Goal: Transaction & Acquisition: Purchase product/service

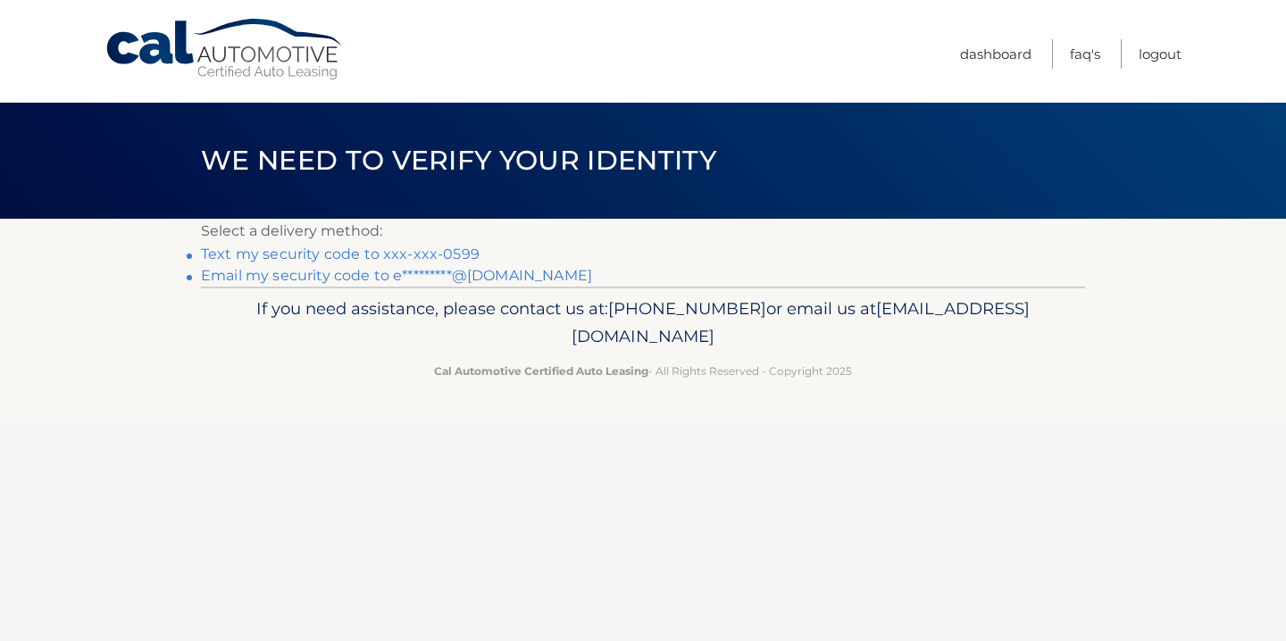
click at [404, 253] on link "Text my security code to xxx-xxx-0599" at bounding box center [340, 254] width 279 height 17
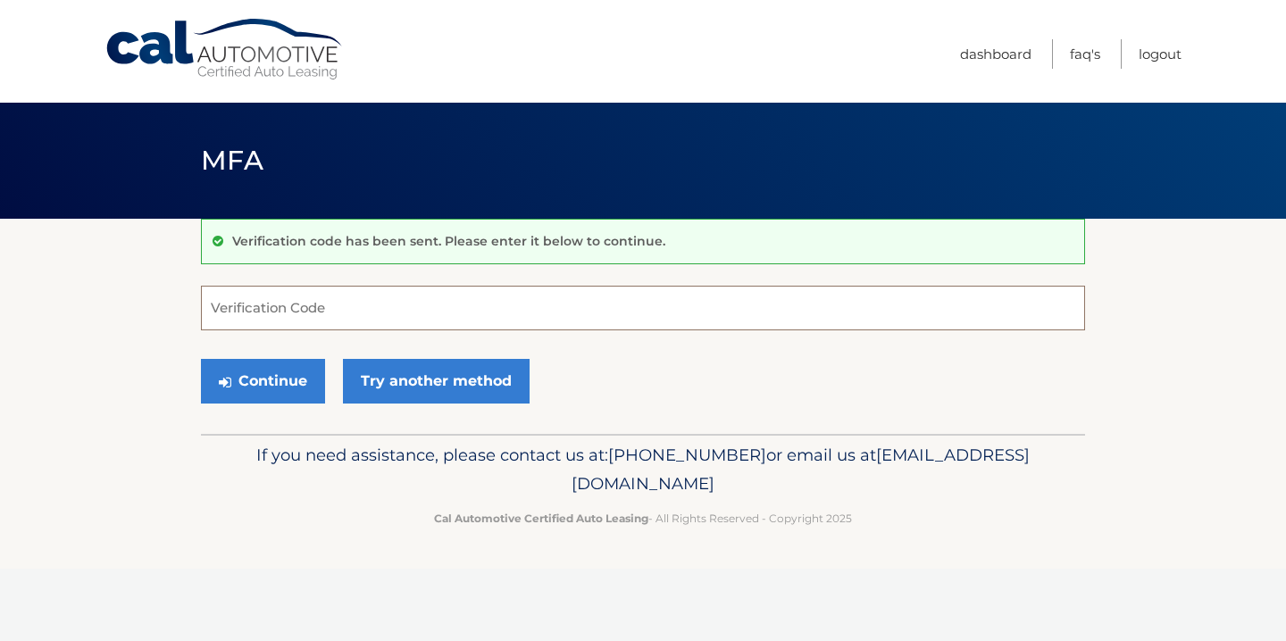
click at [366, 303] on input "Verification Code" at bounding box center [643, 308] width 884 height 45
type input "439845"
click at [263, 380] on button "Continue" at bounding box center [263, 381] width 124 height 45
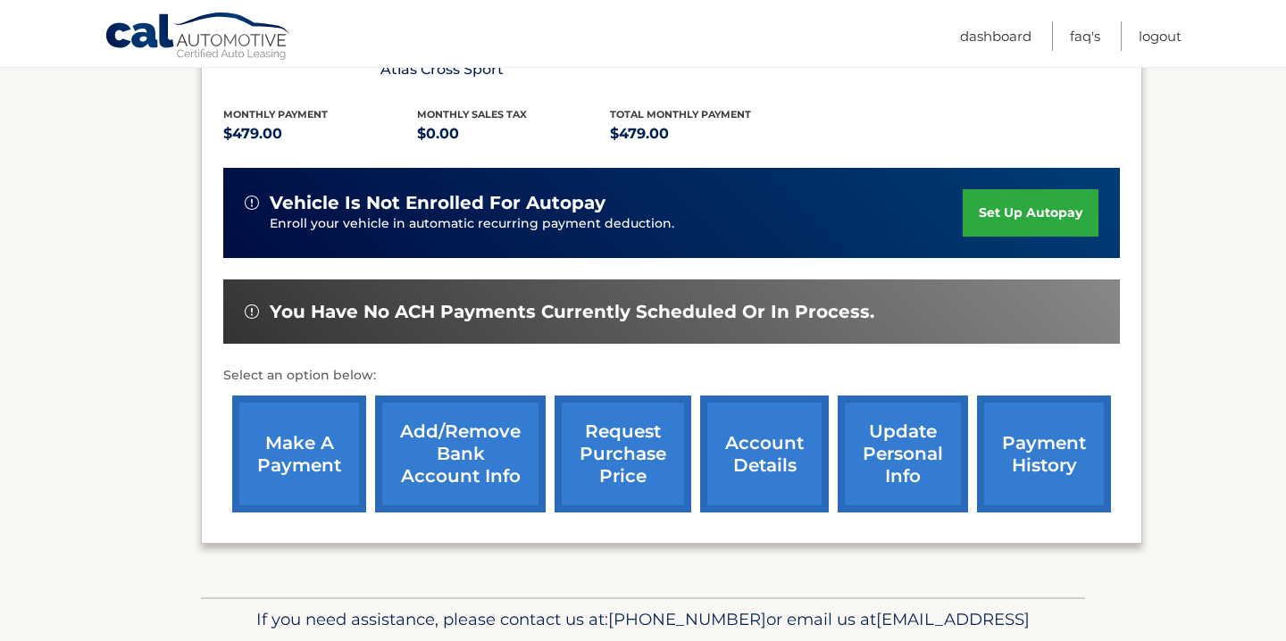
scroll to position [376, 0]
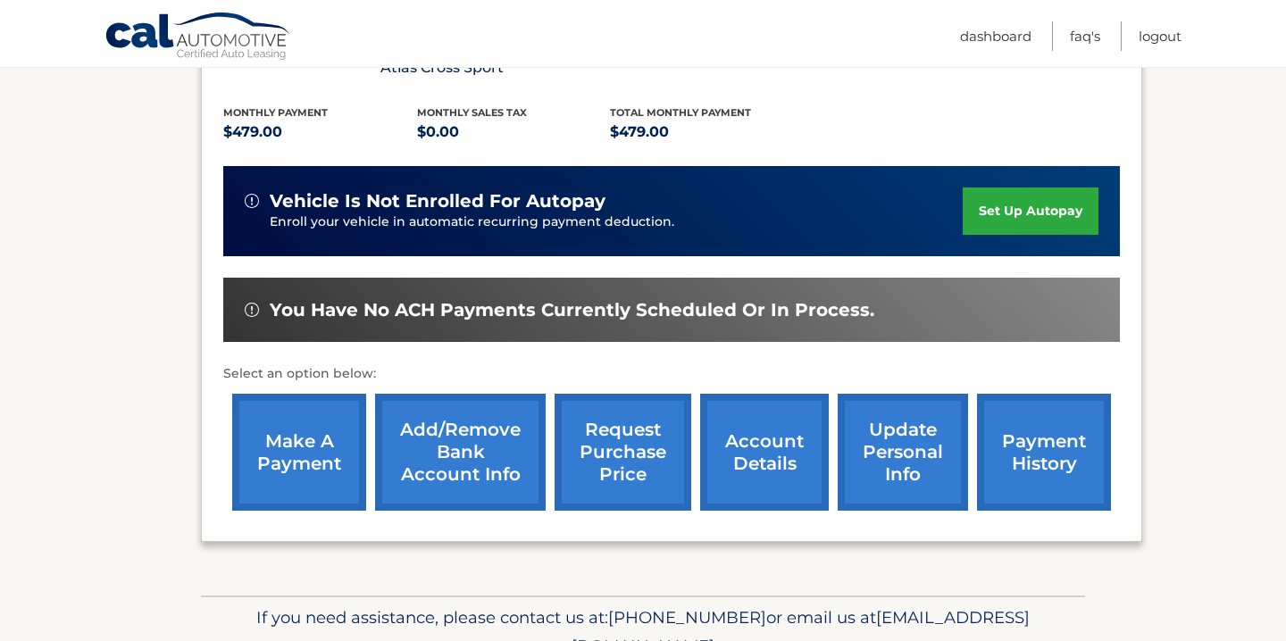
click at [322, 453] on link "make a payment" at bounding box center [299, 452] width 134 height 117
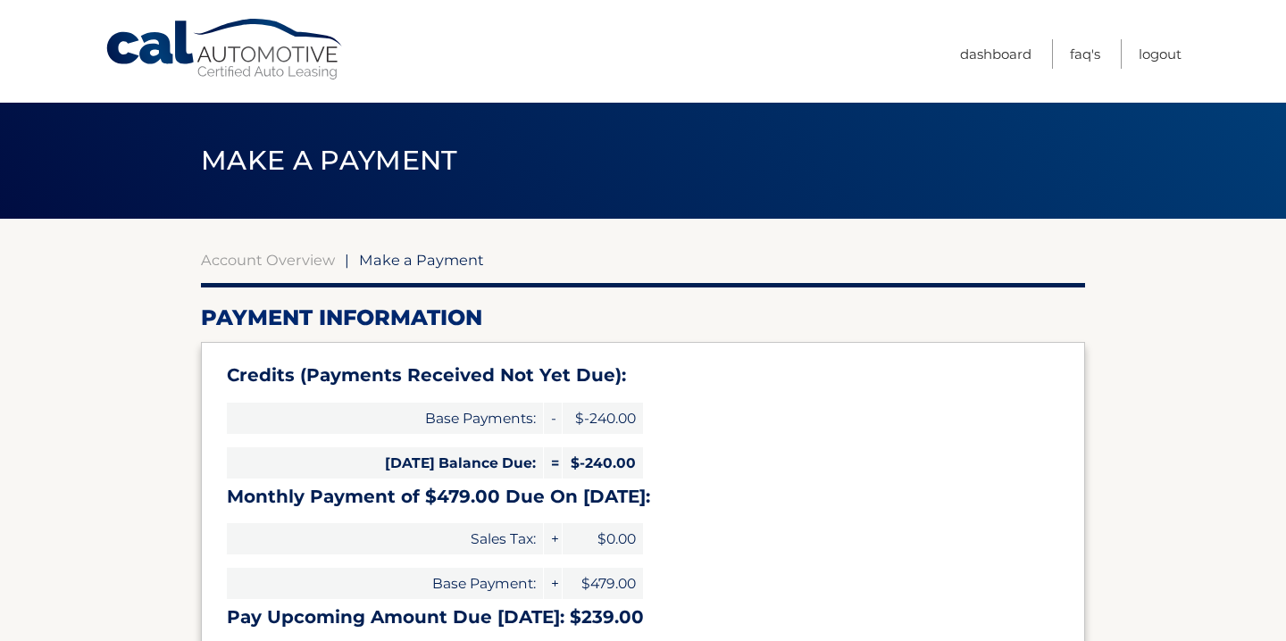
select select "OGIzYzY3MWEtODJjNS00NTIzLWE0ZTAtODk2NDFlNDg2MjQ5"
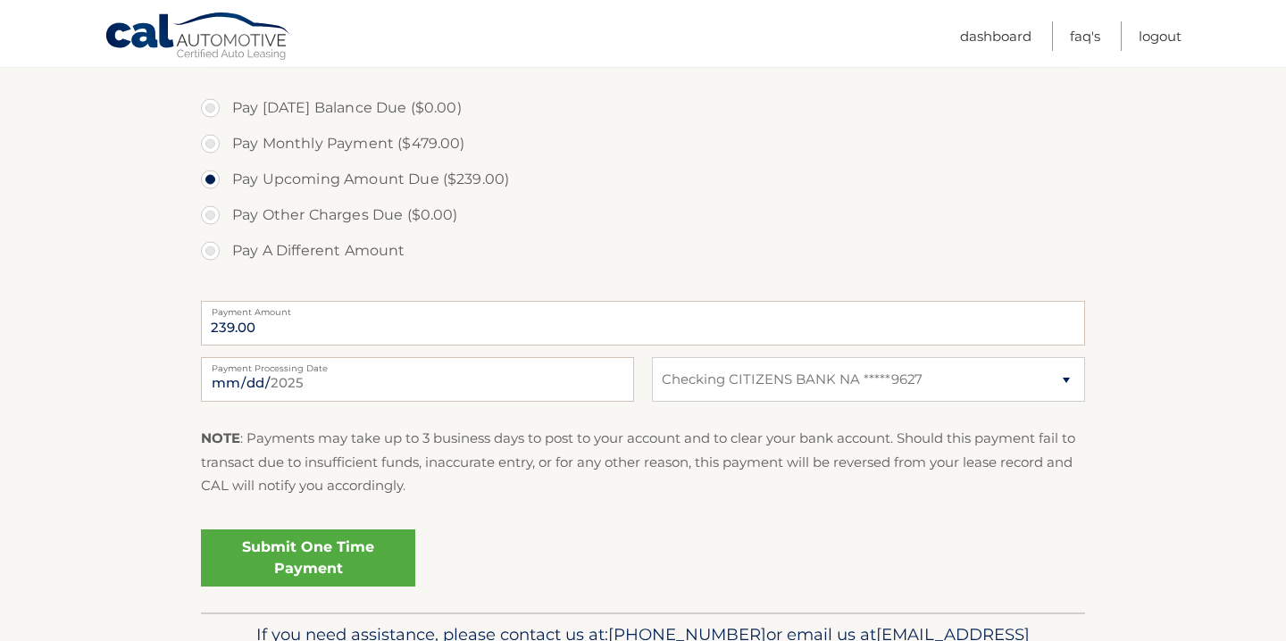
scroll to position [606, 0]
click at [341, 555] on link "Submit One Time Payment" at bounding box center [308, 556] width 214 height 57
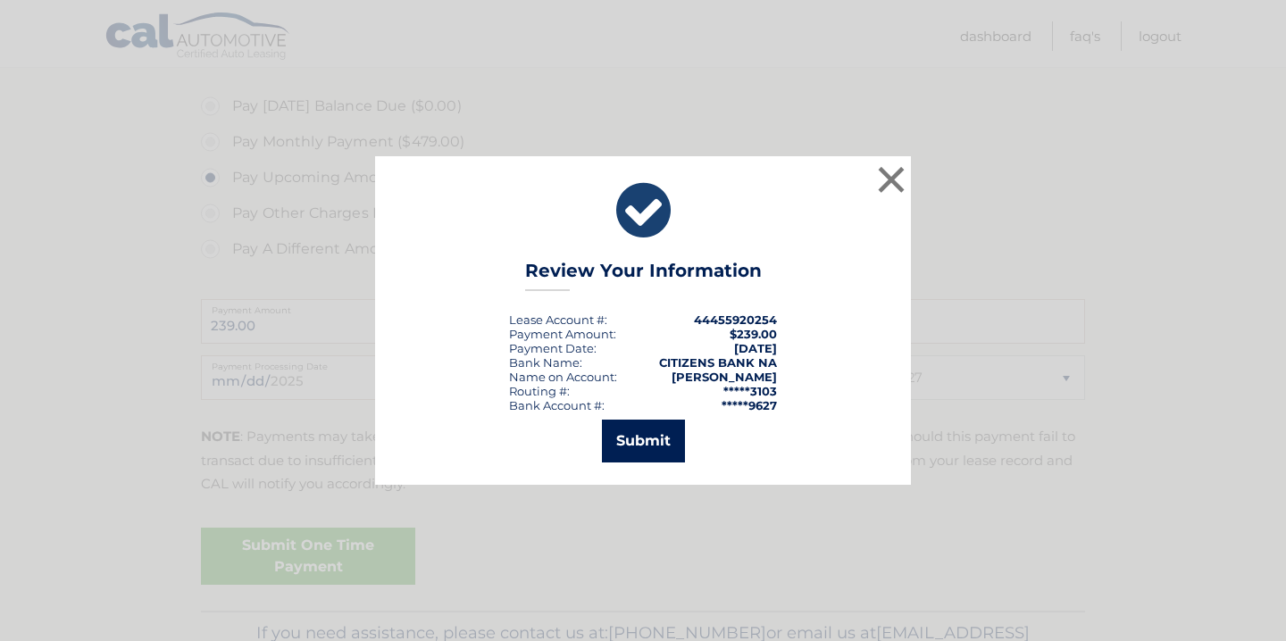
click at [634, 447] on button "Submit" at bounding box center [643, 441] width 83 height 43
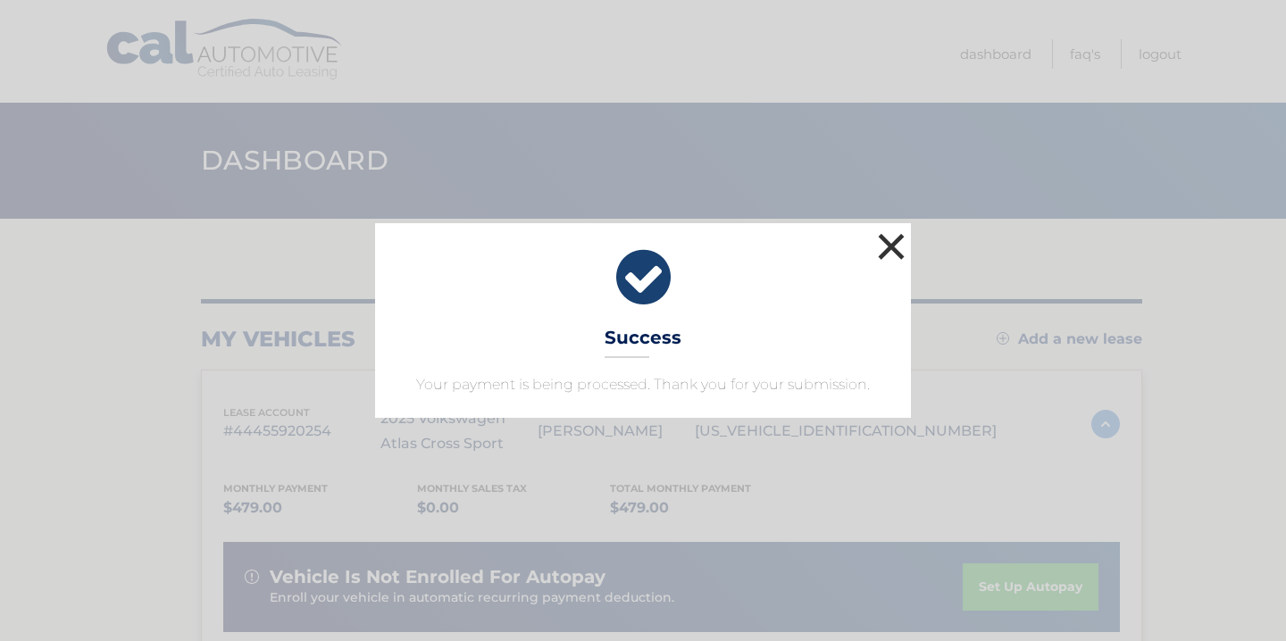
click at [895, 250] on button "×" at bounding box center [892, 247] width 36 height 36
